Goal: Information Seeking & Learning: Learn about a topic

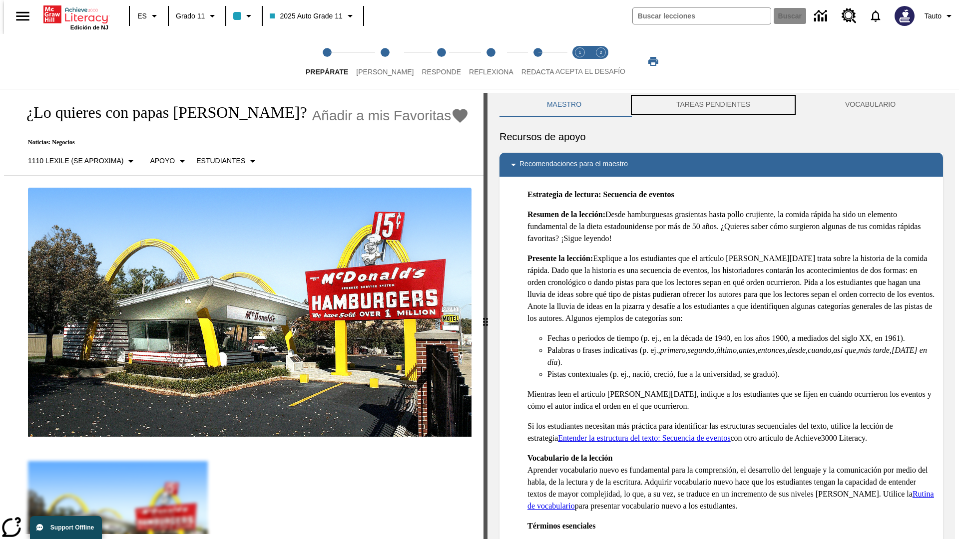
click at [713, 105] on button "TAREAS PENDIENTES" at bounding box center [713, 105] width 169 height 24
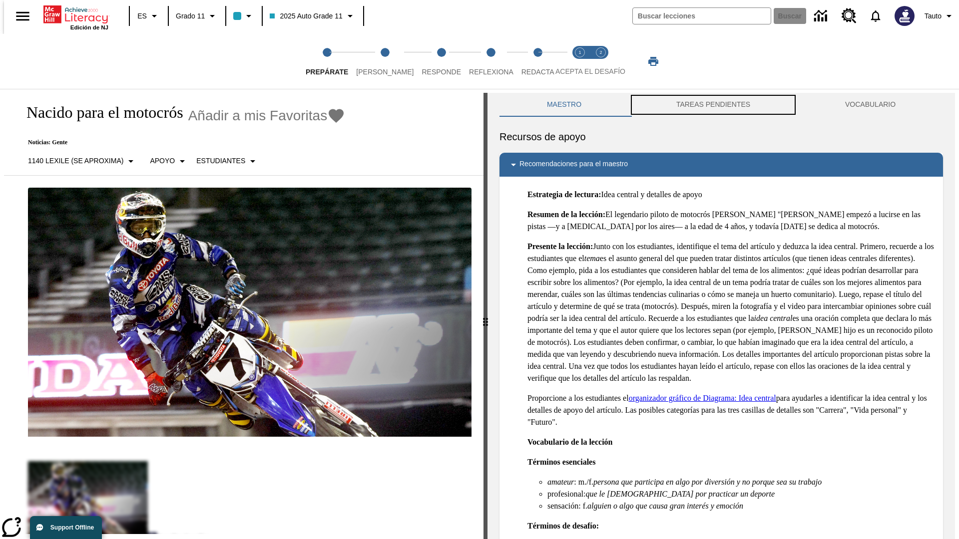
click at [713, 105] on button "TAREAS PENDIENTES" at bounding box center [713, 105] width 169 height 24
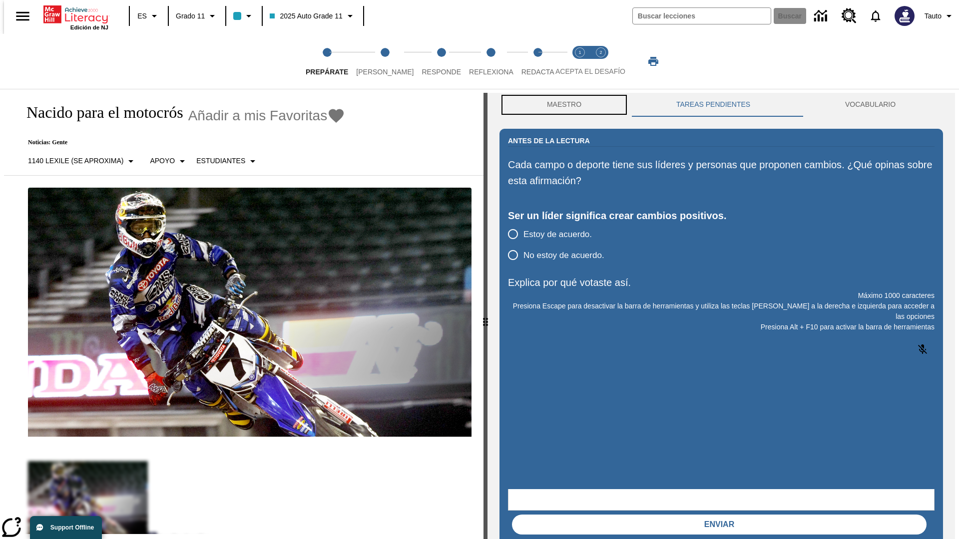
scroll to position [0, 0]
click at [561, 105] on button "Maestro" at bounding box center [563, 104] width 129 height 24
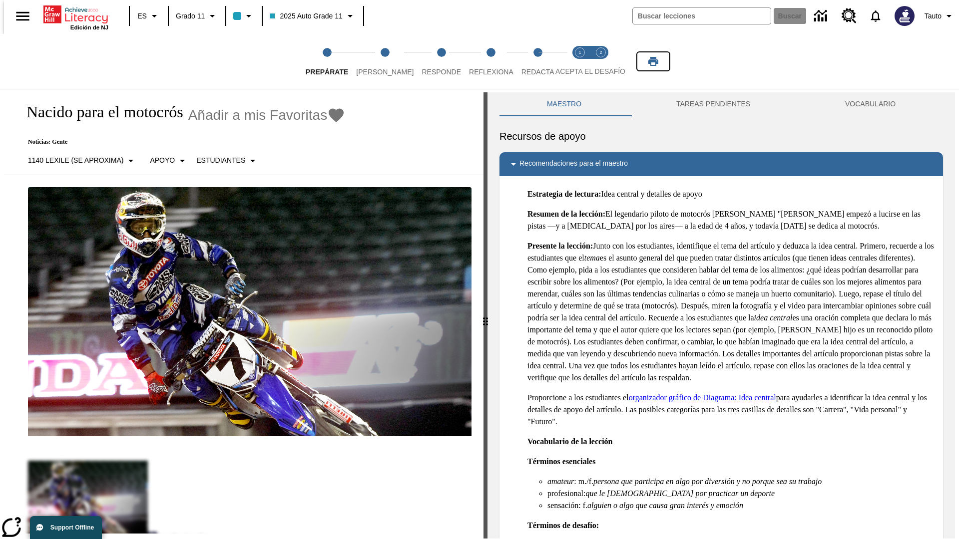
click at [653, 61] on icon "Imprimir" at bounding box center [653, 61] width 10 height 9
